Goal: Information Seeking & Learning: Learn about a topic

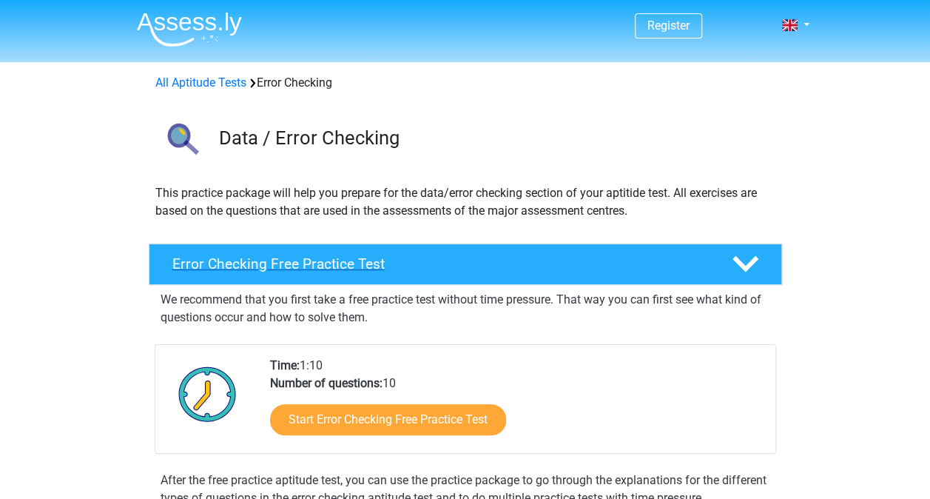
click at [741, 266] on polygon at bounding box center [745, 264] width 26 height 16
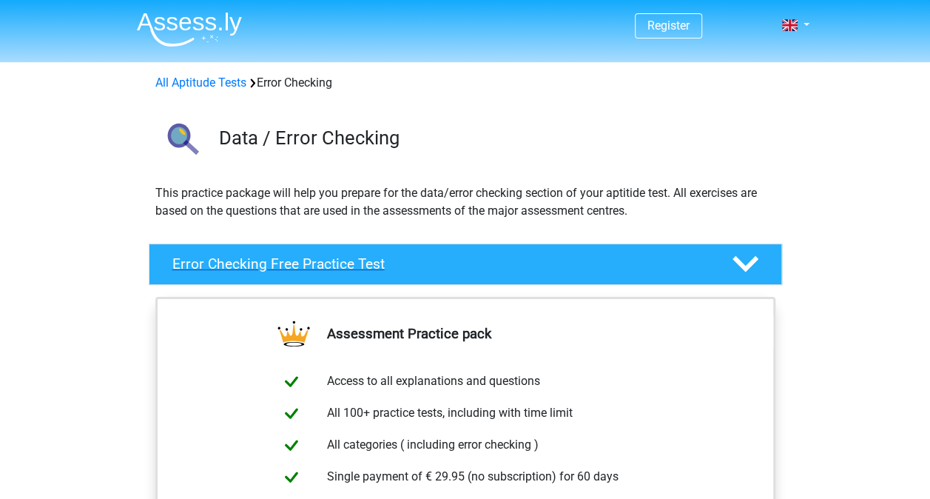
click at [741, 266] on polygon at bounding box center [745, 264] width 26 height 16
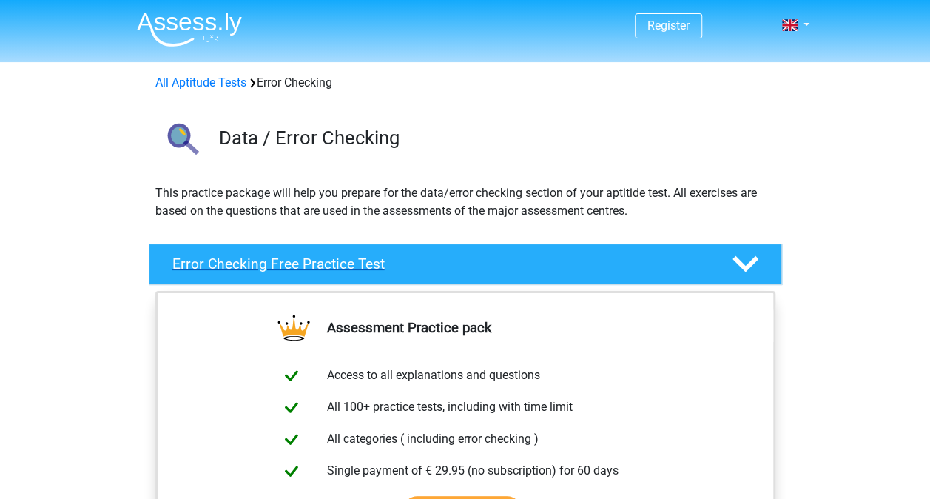
click at [741, 266] on polygon at bounding box center [745, 264] width 26 height 16
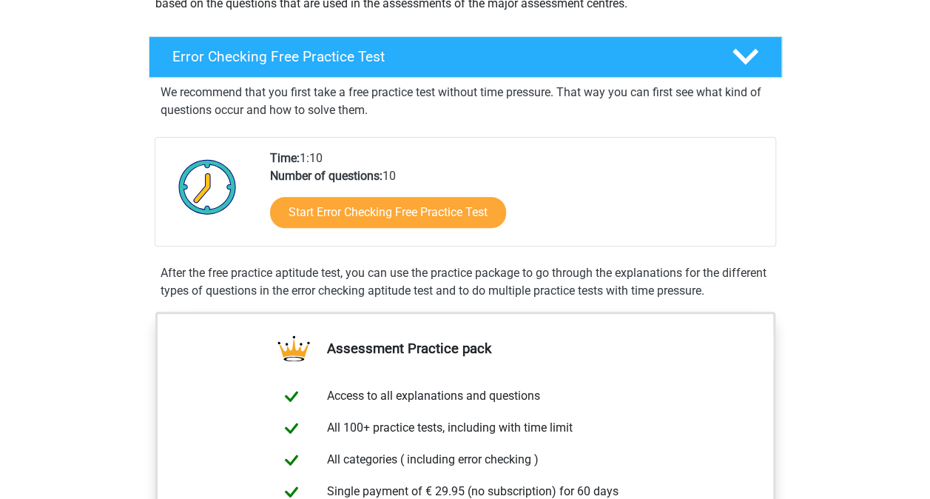
scroll to position [244, 0]
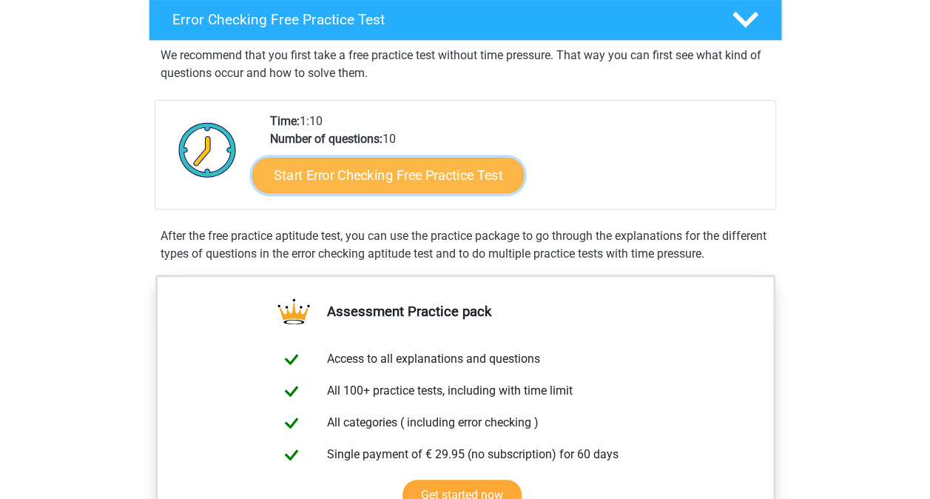
click at [422, 166] on link "Start Error Checking Free Practice Test" at bounding box center [388, 176] width 272 height 36
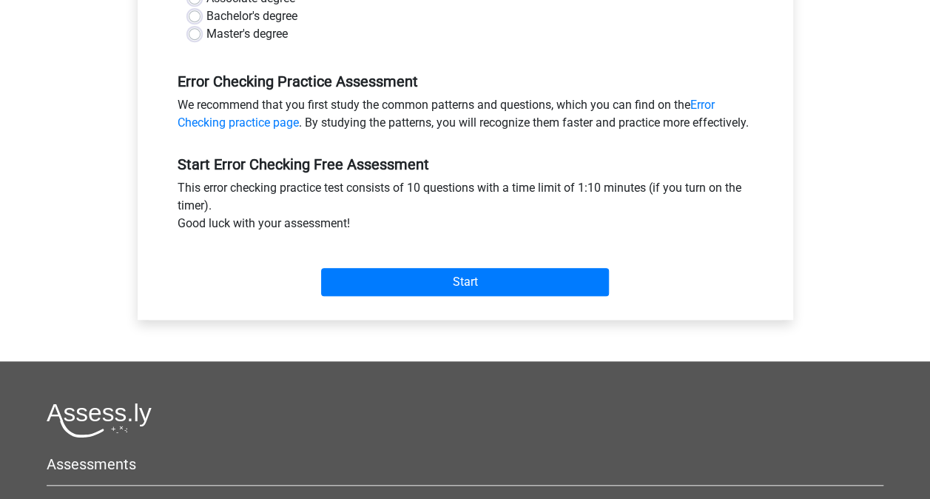
scroll to position [399, 0]
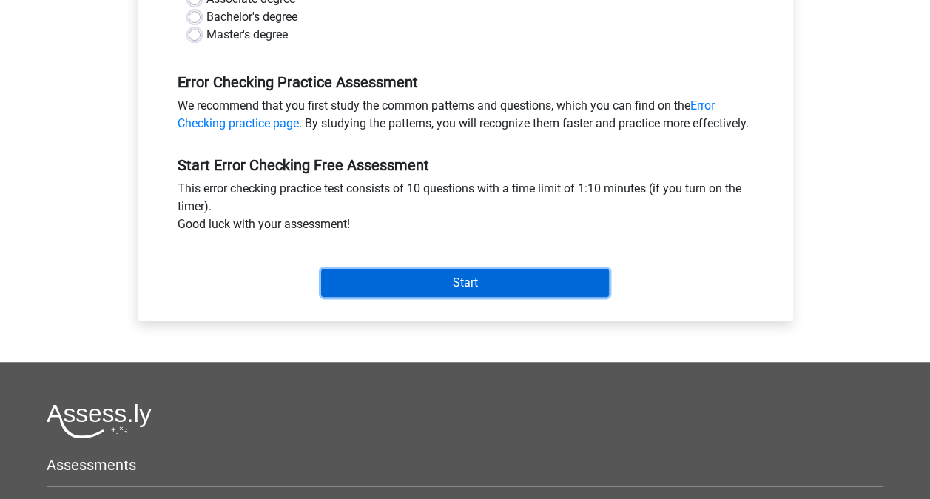
click at [475, 297] on input "Start" at bounding box center [465, 283] width 288 height 28
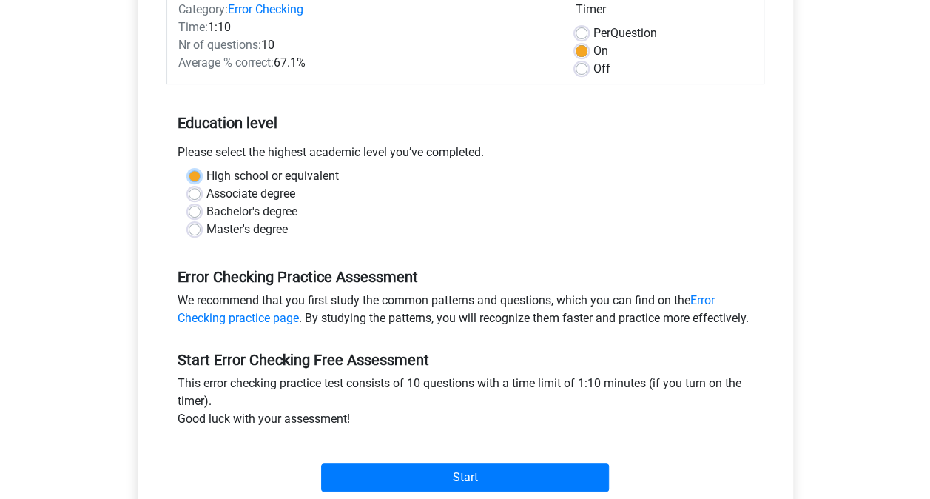
scroll to position [203, 0]
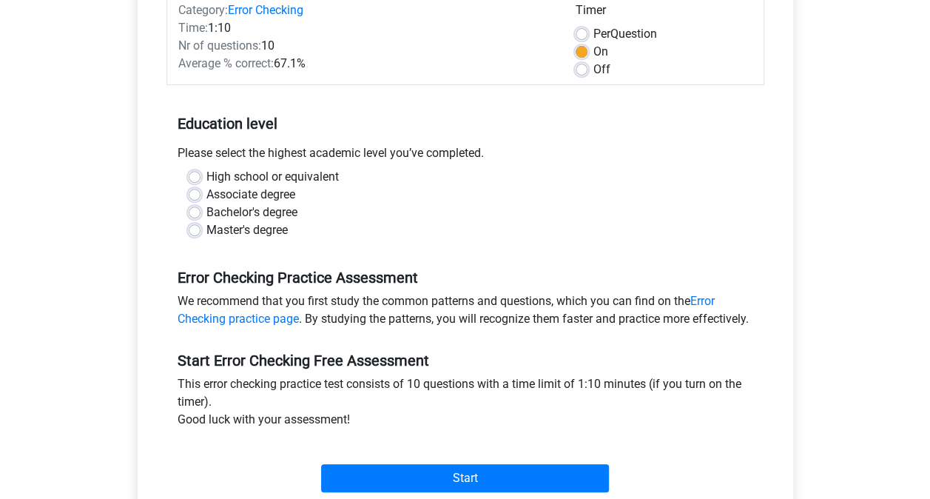
click at [297, 213] on label "Bachelor's degree" at bounding box center [251, 212] width 91 height 18
click at [201, 213] on input "Bachelor's degree" at bounding box center [195, 210] width 12 height 15
radio input "true"
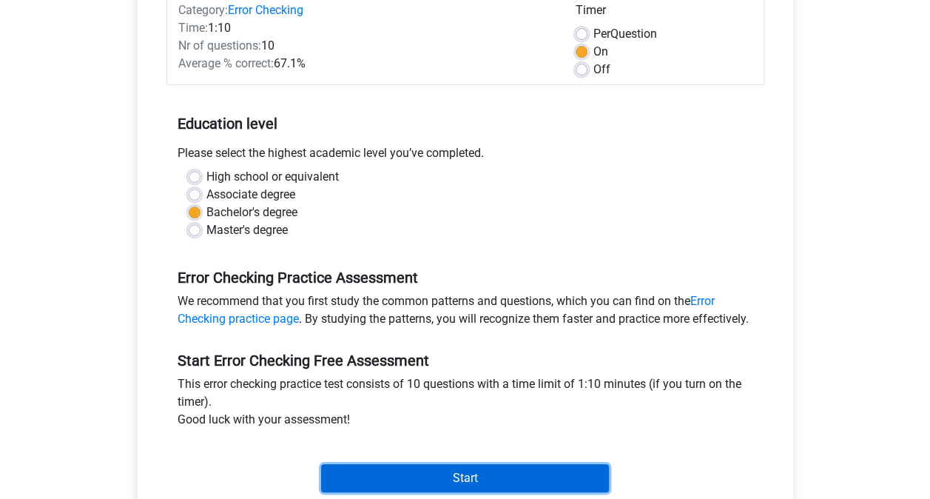
click at [426, 482] on input "Start" at bounding box center [465, 478] width 288 height 28
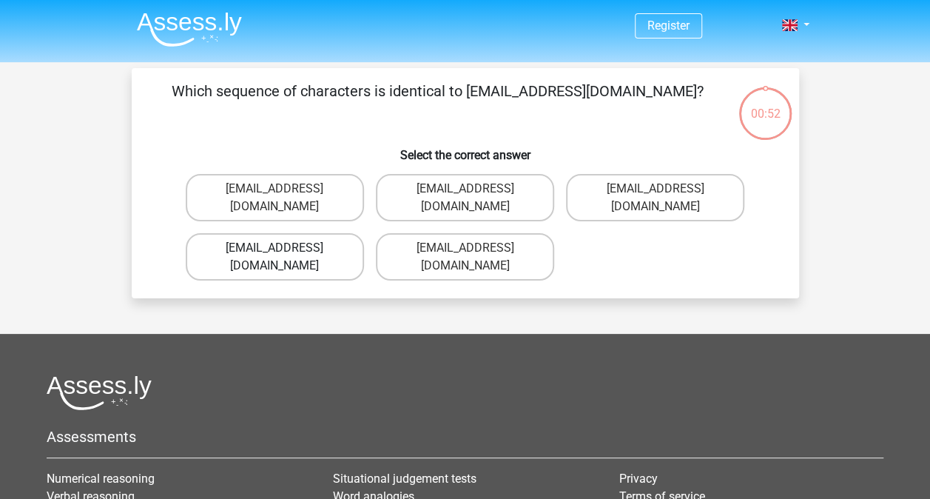
click at [303, 234] on label "Evie_Meade@jointmail.com.uk" at bounding box center [275, 256] width 178 height 47
click at [284, 248] on input "Evie_Meade@jointmail.com.uk" at bounding box center [280, 253] width 10 height 10
radio input "true"
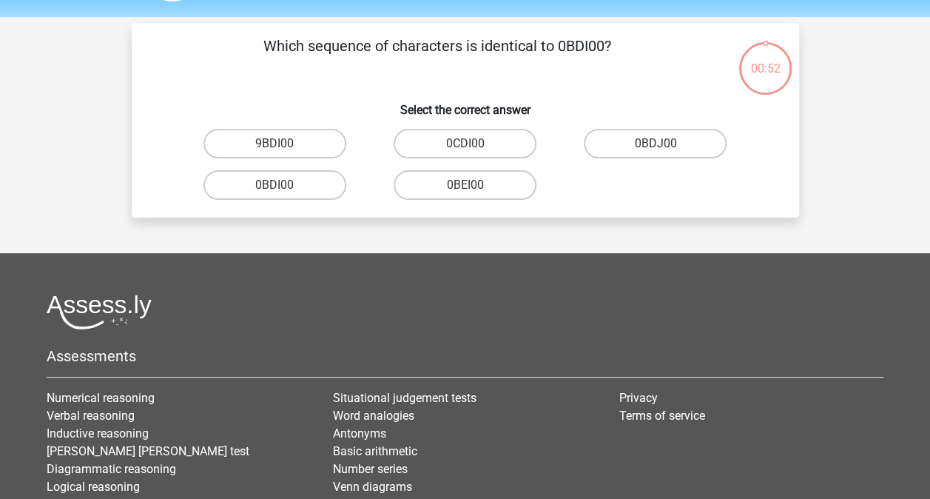
scroll to position [68, 0]
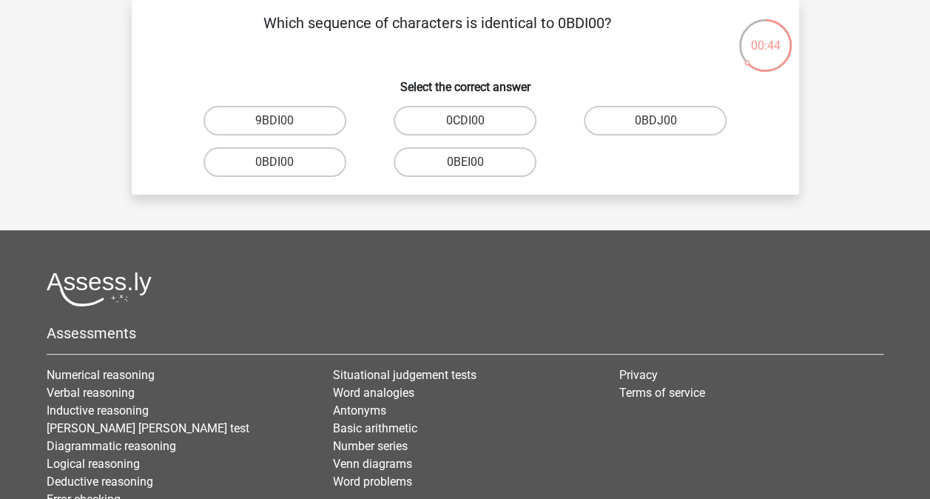
click at [277, 162] on input "0BDI00" at bounding box center [280, 167] width 10 height 10
radio input "true"
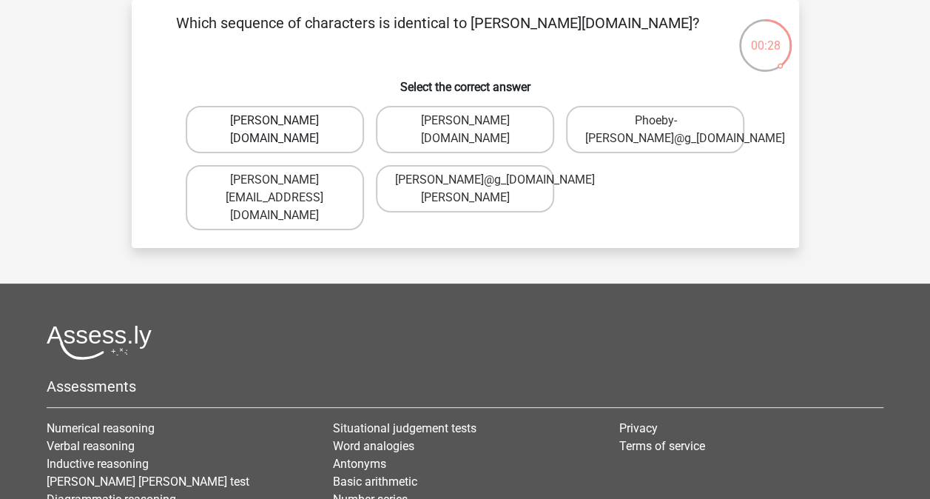
click at [311, 136] on label "Phoebe-Patterson@g_mail.gr" at bounding box center [275, 129] width 178 height 47
click at [284, 130] on input "Phoebe-Patterson@g_mail.gr" at bounding box center [280, 126] width 10 height 10
radio input "true"
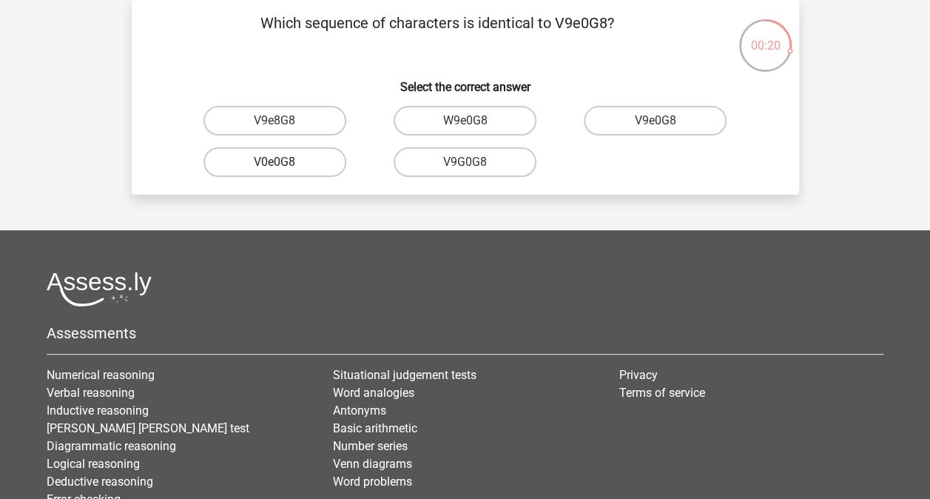
click at [308, 163] on label "V0e0G8" at bounding box center [274, 162] width 143 height 30
click at [284, 163] on input "V0e0G8" at bounding box center [280, 167] width 10 height 10
radio input "true"
click at [308, 163] on label "91051S" at bounding box center [274, 162] width 143 height 30
click at [284, 163] on input "91051S" at bounding box center [280, 167] width 10 height 10
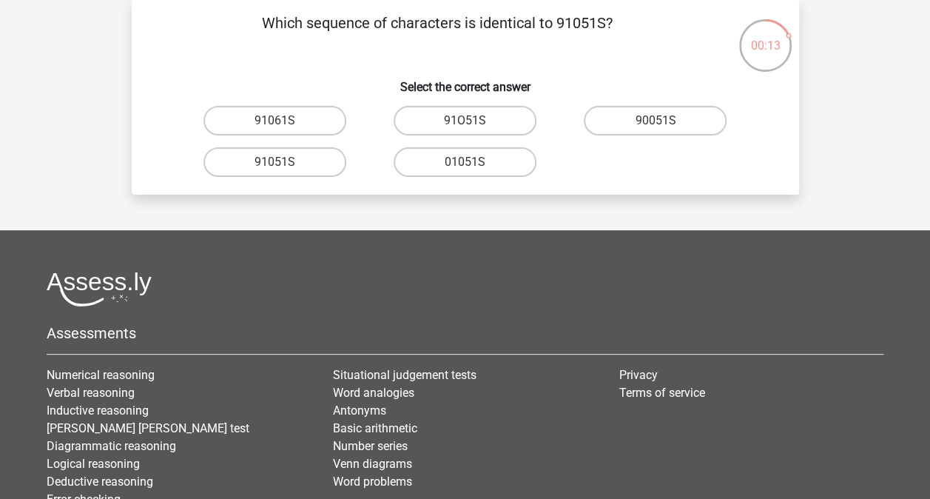
radio input "true"
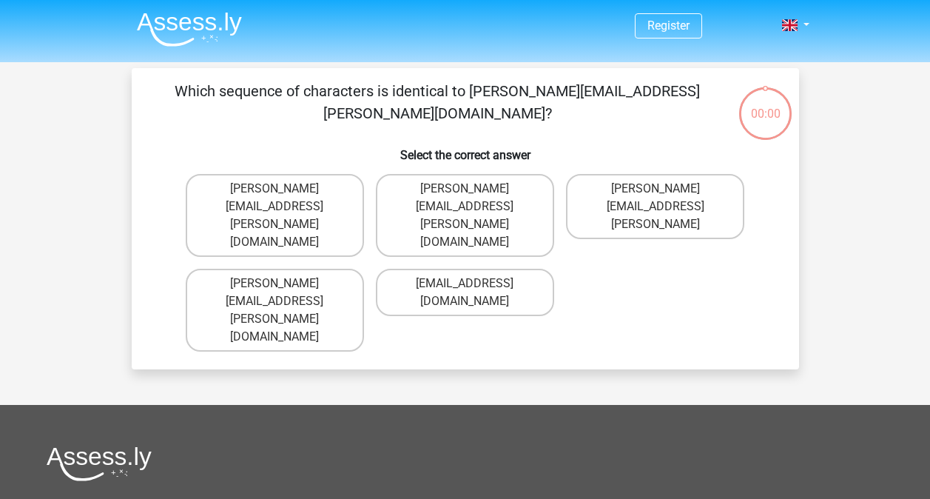
scroll to position [68, 0]
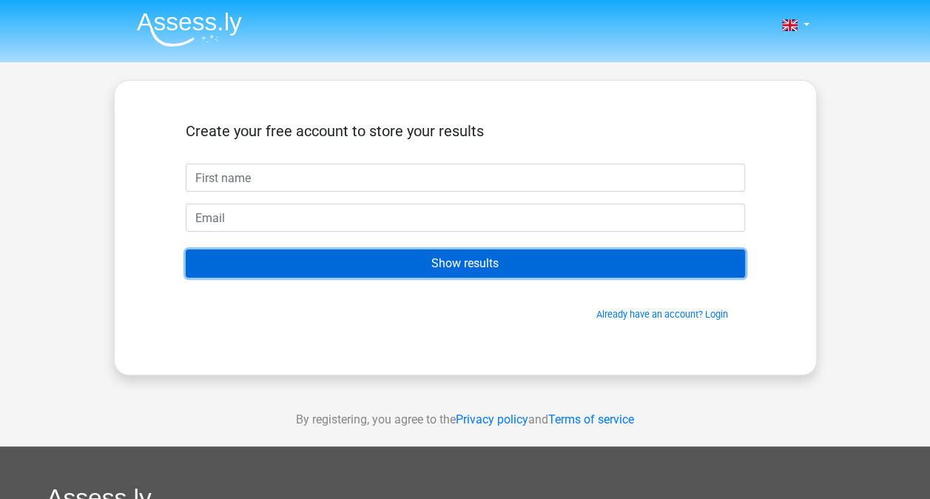
click at [470, 269] on input "Show results" at bounding box center [465, 263] width 559 height 28
